Goal: Task Accomplishment & Management: Manage account settings

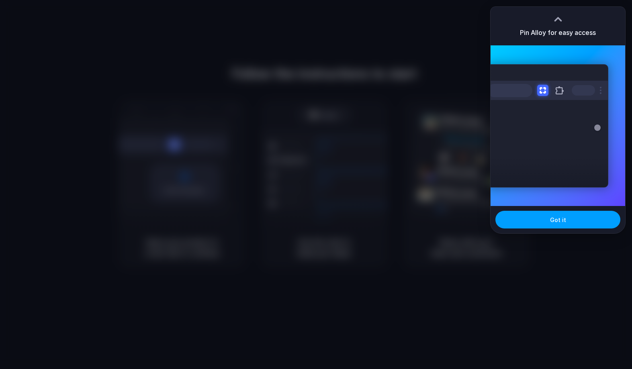
click at [541, 225] on button "Got it" at bounding box center [557, 220] width 125 height 18
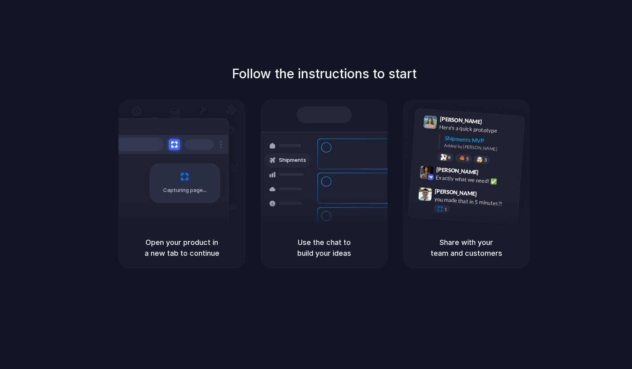
click at [577, 24] on div "Follow the instructions to start Capturing page Open your product in a new tab …" at bounding box center [324, 192] width 648 height 385
click at [550, 46] on div "Follow the instructions to start Capturing page Open your product in a new tab …" at bounding box center [324, 192] width 648 height 385
click at [184, 144] on div at bounding box center [168, 144] width 121 height 19
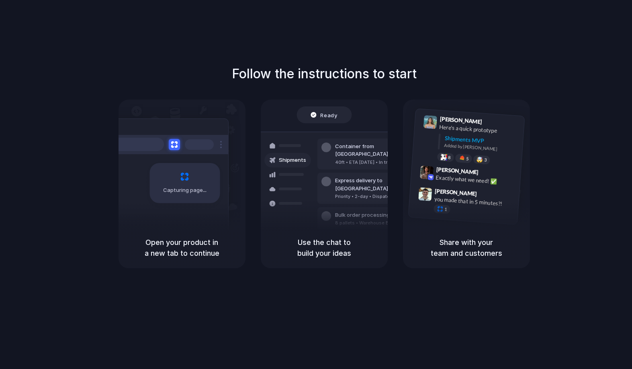
click at [330, 115] on span "Ready" at bounding box center [328, 115] width 17 height 8
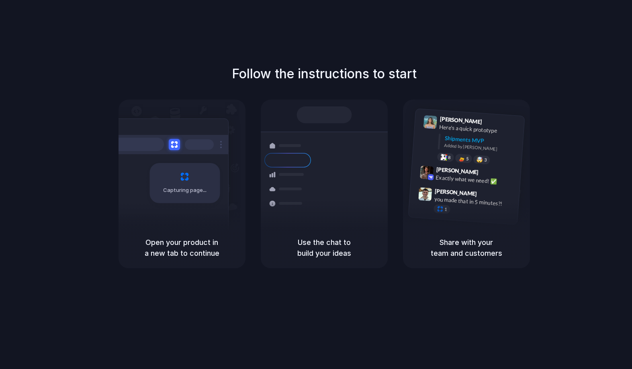
click at [319, 114] on div at bounding box center [323, 114] width 55 height 17
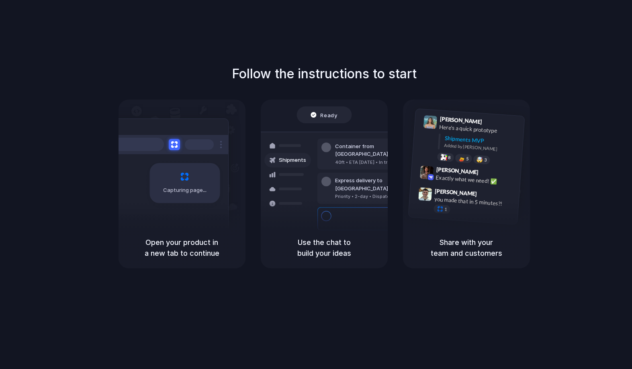
click at [328, 117] on span "Ready" at bounding box center [328, 115] width 17 height 8
click at [316, 185] on div at bounding box center [316, 185] width 0 height 0
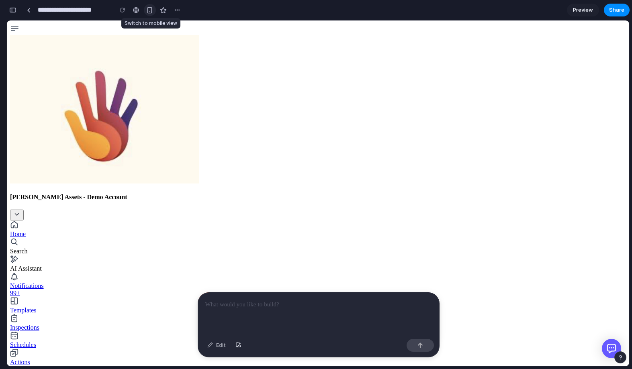
click at [148, 12] on div "button" at bounding box center [149, 10] width 7 height 7
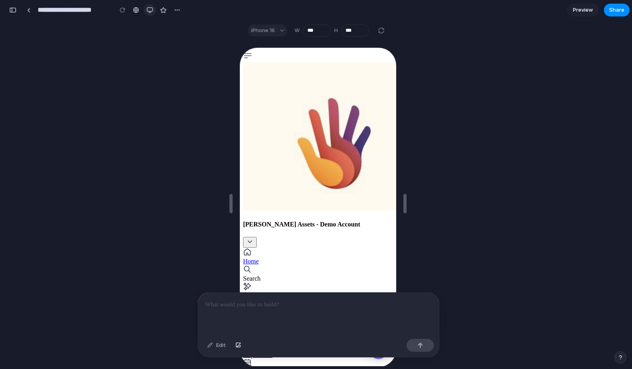
click at [150, 9] on div "button" at bounding box center [150, 10] width 6 height 6
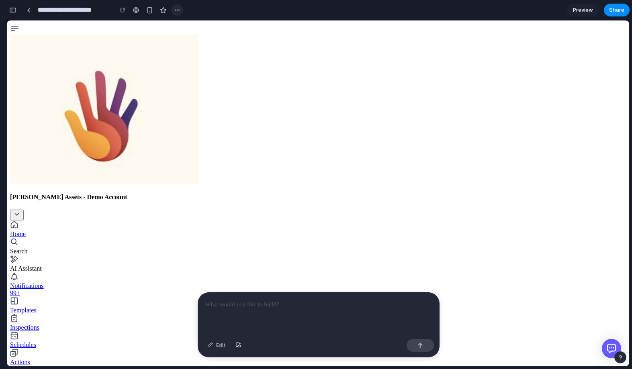
click at [178, 8] on div "button" at bounding box center [177, 10] width 6 height 6
click at [266, 16] on div "Duplicate Delete" at bounding box center [316, 184] width 632 height 369
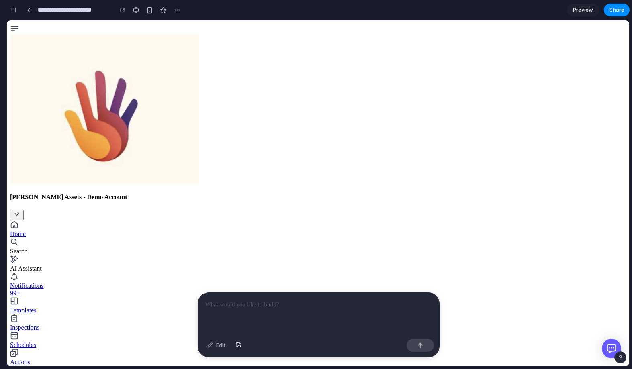
click at [217, 347] on div "Edit" at bounding box center [216, 345] width 27 height 13
click at [206, 345] on div "Edit" at bounding box center [216, 345] width 27 height 13
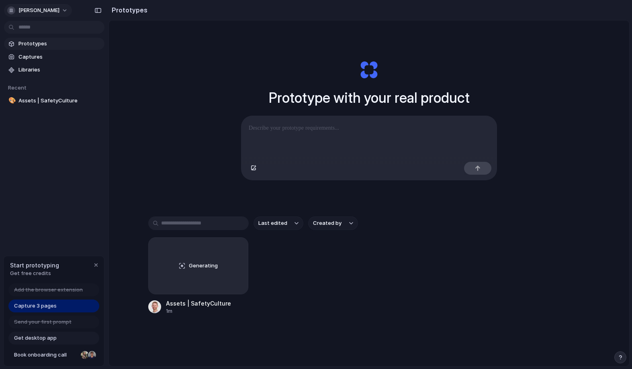
click at [60, 11] on button "duncan-heuer" at bounding box center [38, 10] width 68 height 13
click at [31, 66] on span "Sign out" at bounding box center [28, 67] width 21 height 8
